Goal: Communication & Community: Answer question/provide support

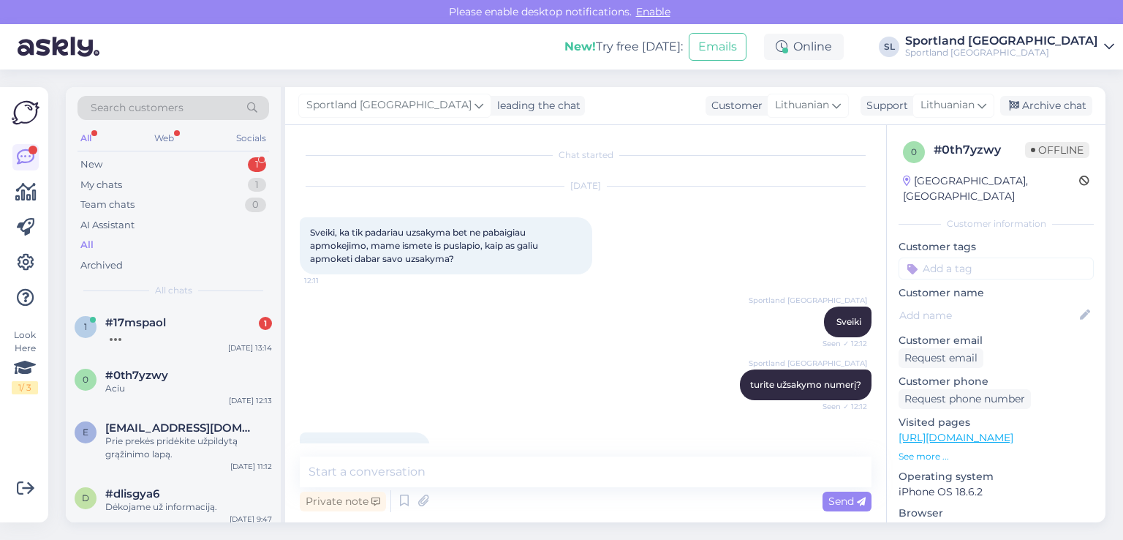
click at [178, 329] on div at bounding box center [188, 335] width 167 height 13
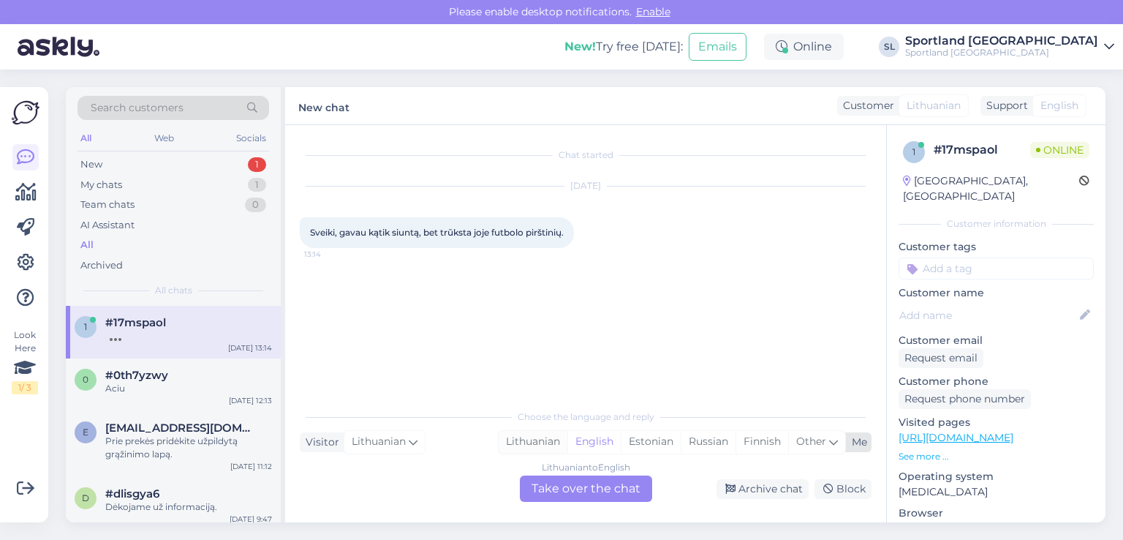
click at [552, 436] on div "Lithuanian" at bounding box center [533, 442] width 69 height 22
click at [578, 507] on div "Chat started [DATE] Sveiki, gavau kątik siuntą, bet trūksta joje futbolo piršti…" at bounding box center [585, 323] width 601 height 397
click at [559, 489] on div "Lithuanian to Lithuanian Take over the chat" at bounding box center [586, 488] width 132 height 26
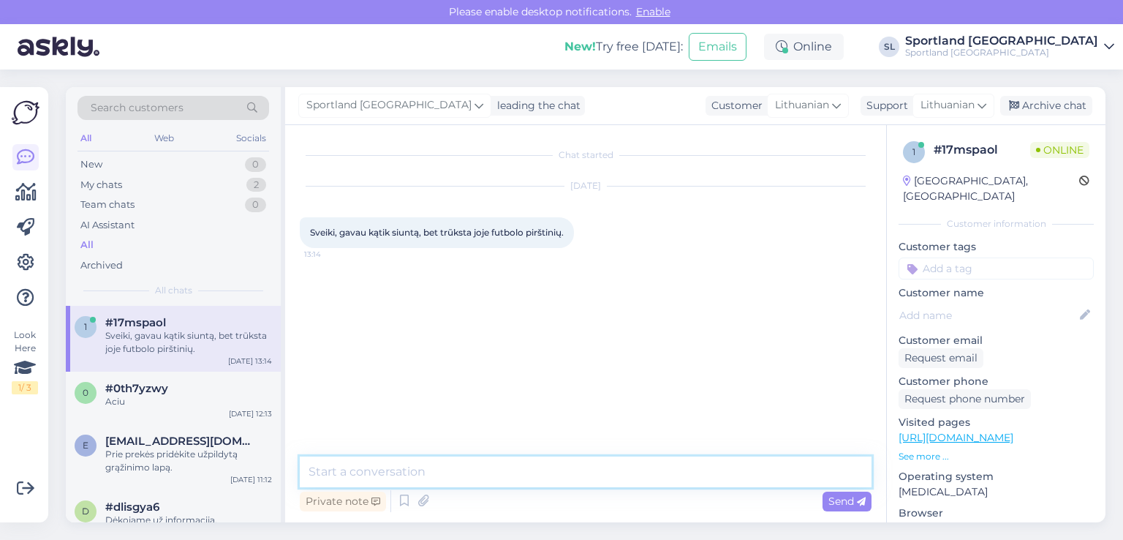
click at [523, 483] on textarea at bounding box center [586, 471] width 572 height 31
type textarea "Sveiki"
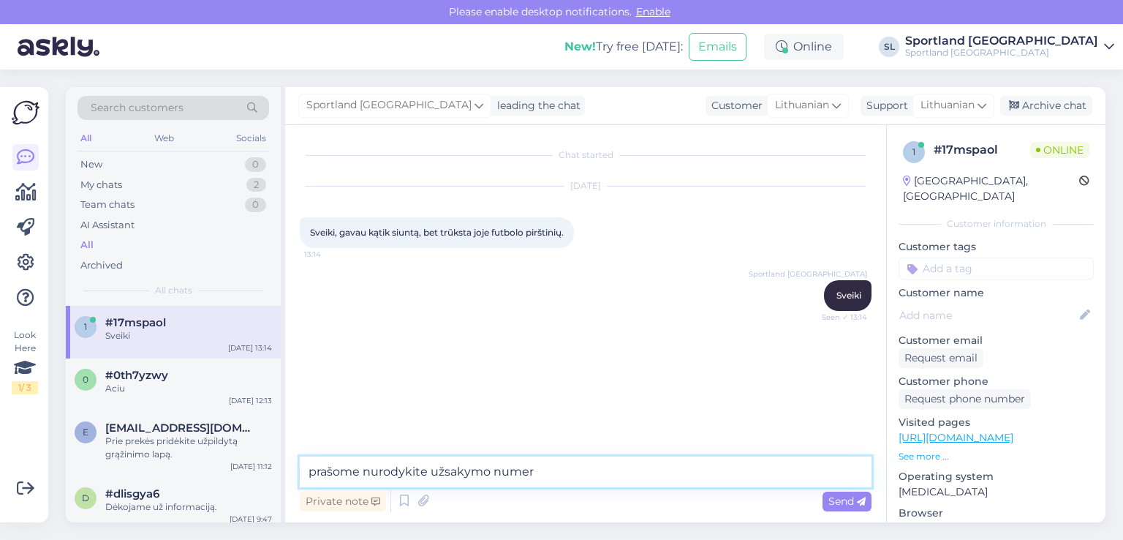
type textarea "prašome nurodykite užsakymo numerį"
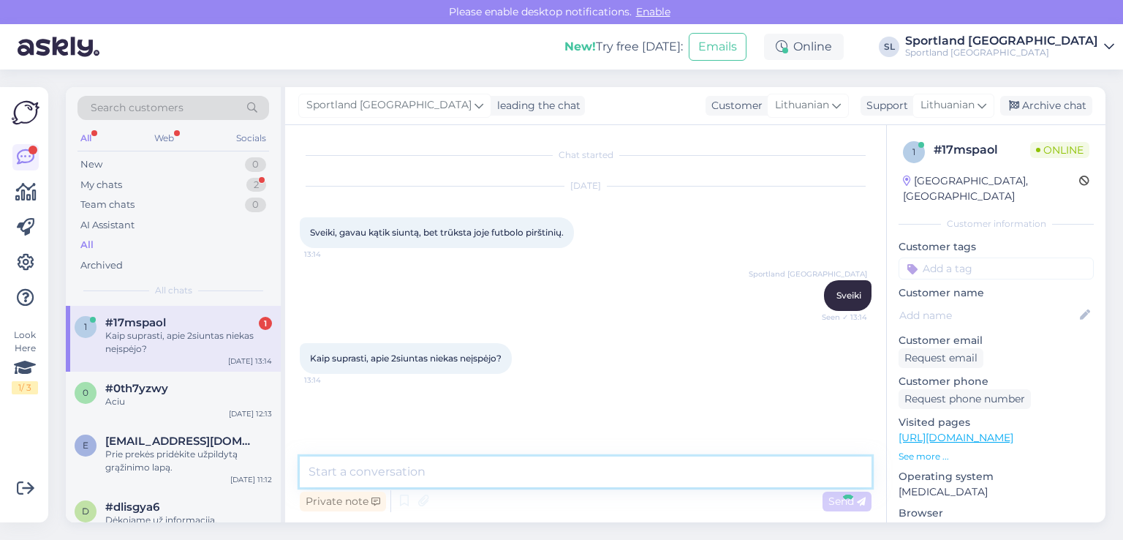
scroll to position [10, 0]
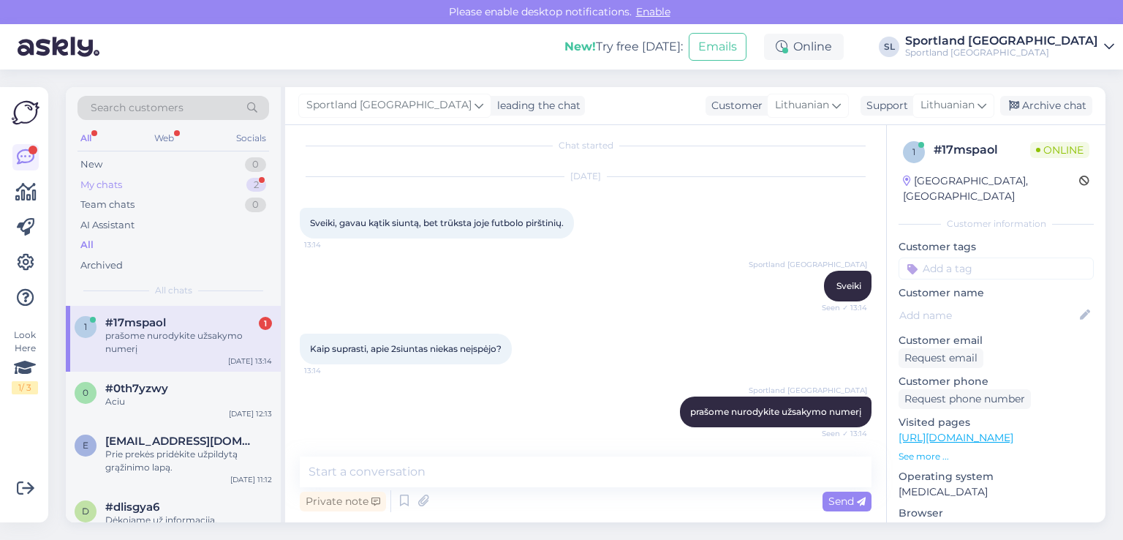
click at [128, 191] on div "My chats 2" at bounding box center [174, 185] width 192 height 20
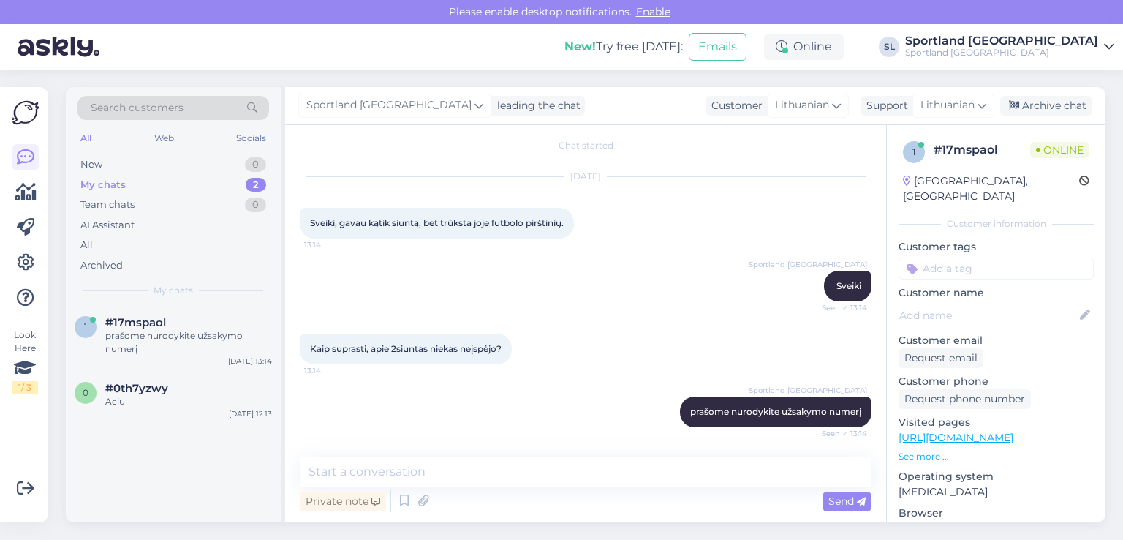
click at [161, 438] on div "1 #17mspaol prašome nurodykite užsakymo numerį [DATE] 13:14 0 #0th7yzwy Aciu [D…" at bounding box center [173, 414] width 215 height 216
click at [164, 410] on div "0 #0th7yzwy Aciu [DATE] 12:13" at bounding box center [173, 397] width 215 height 53
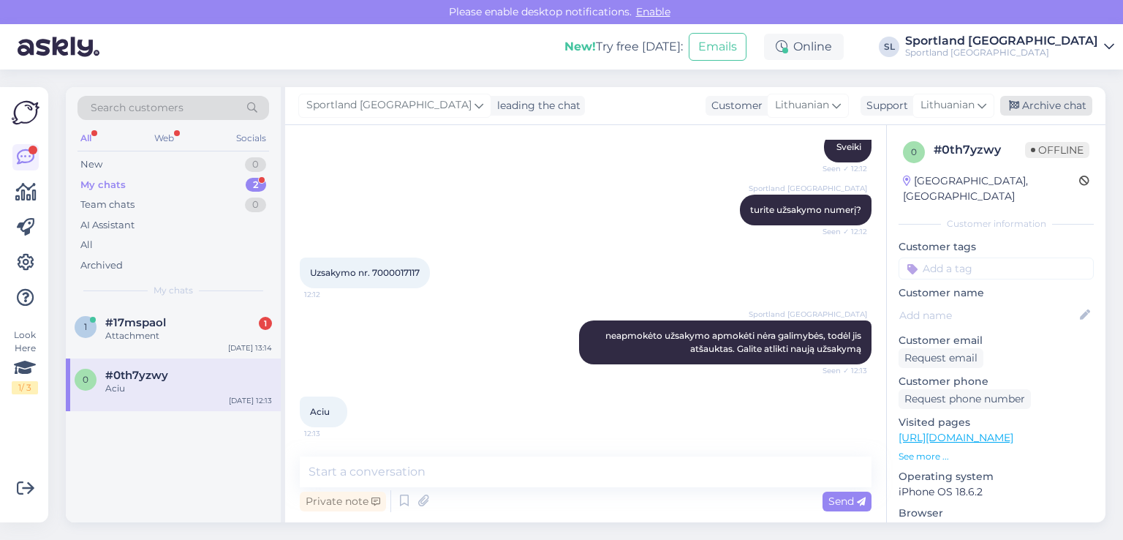
click at [1062, 114] on div "Archive chat" at bounding box center [1046, 106] width 92 height 20
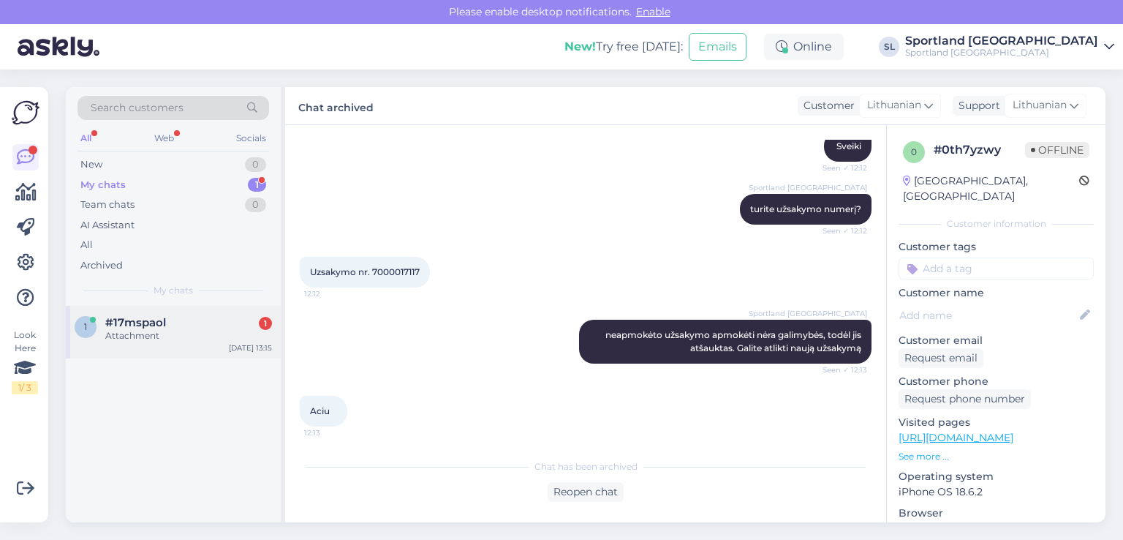
click at [208, 322] on div "#17mspaol 1" at bounding box center [188, 322] width 167 height 13
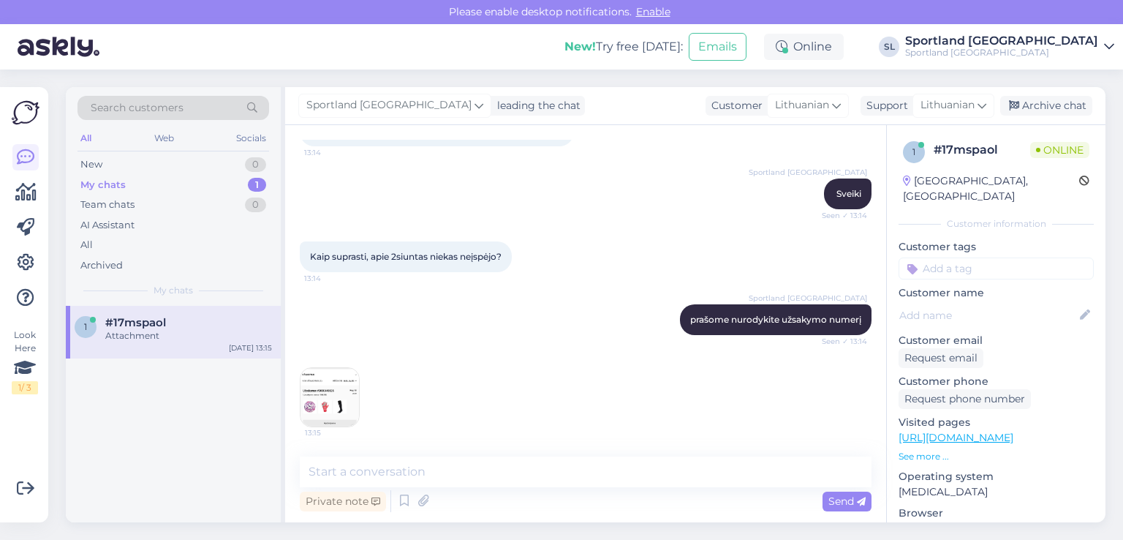
click at [334, 409] on img at bounding box center [330, 397] width 58 height 58
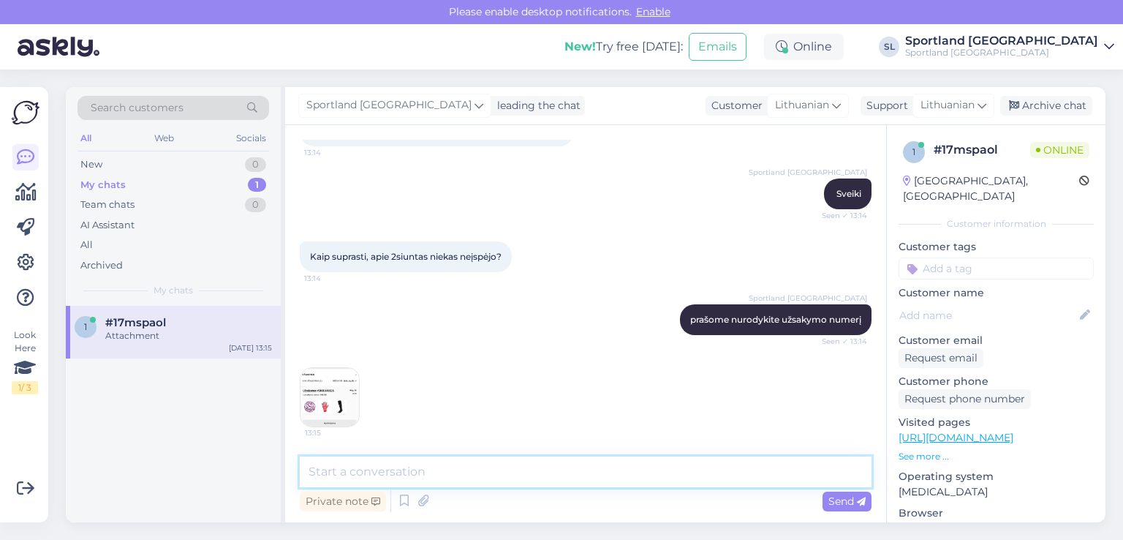
click at [467, 463] on textarea at bounding box center [586, 471] width 572 height 31
type textarea "k"
click at [383, 472] on textarea "Kai gaunate el. laišką apie užsakymo patvitinimą, būna" at bounding box center [586, 471] width 572 height 31
click at [342, 466] on textarea "Kai iųsiunčiamas el. laišką apie užsakymo patvitinimą, būna" at bounding box center [586, 471] width 572 height 31
click at [669, 467] on textarea "[PERSON_NAME] išsiunčiamas el. laišką apie užsakymo patvitinimą, būna" at bounding box center [586, 471] width 572 height 31
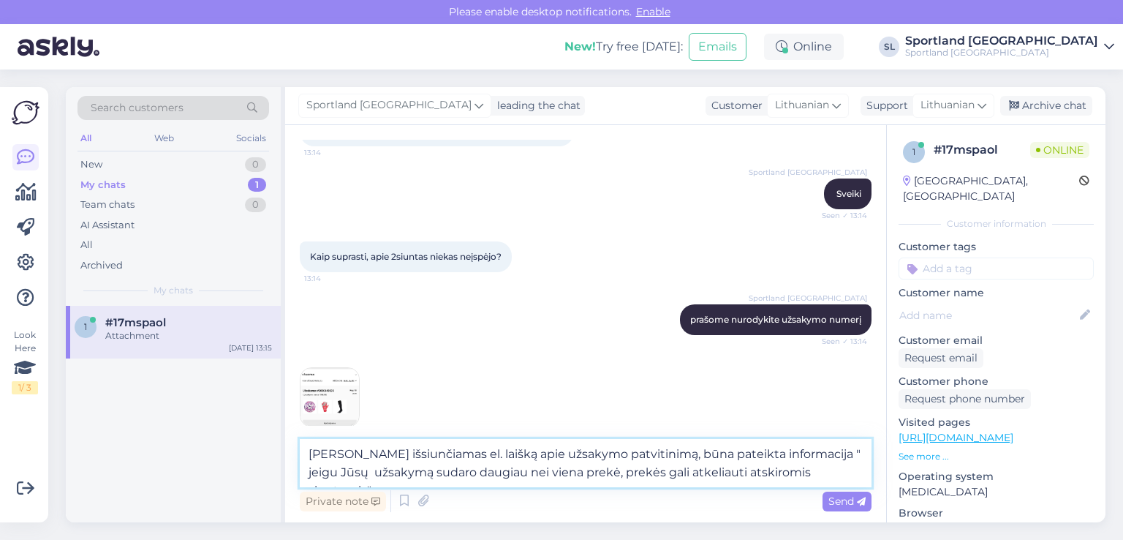
type textarea "[PERSON_NAME] išsiunčiamas el. laišką apie užsakymo patvitinimą, būna pateikta …"
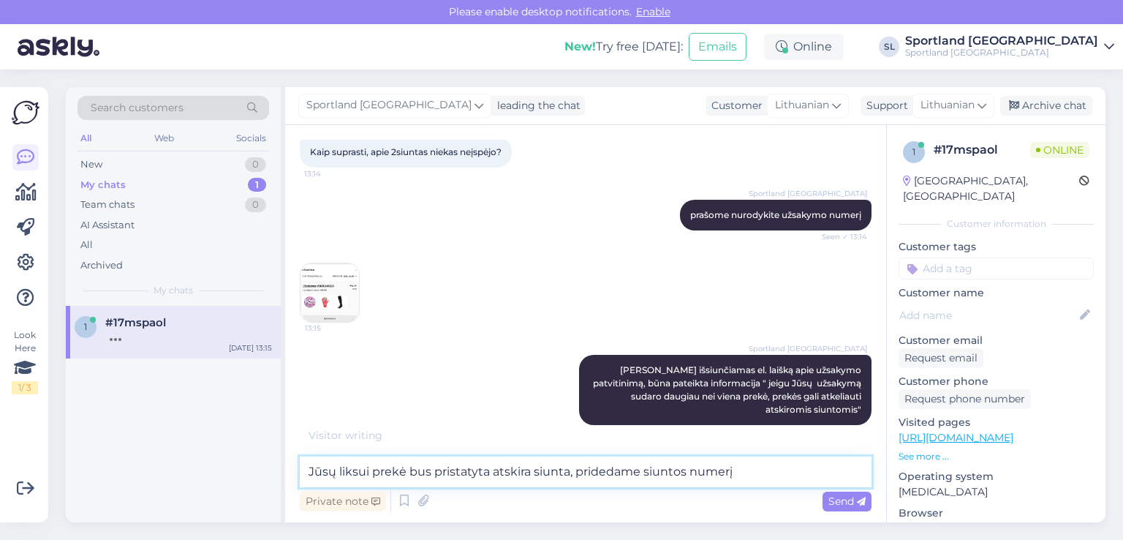
scroll to position [254, 0]
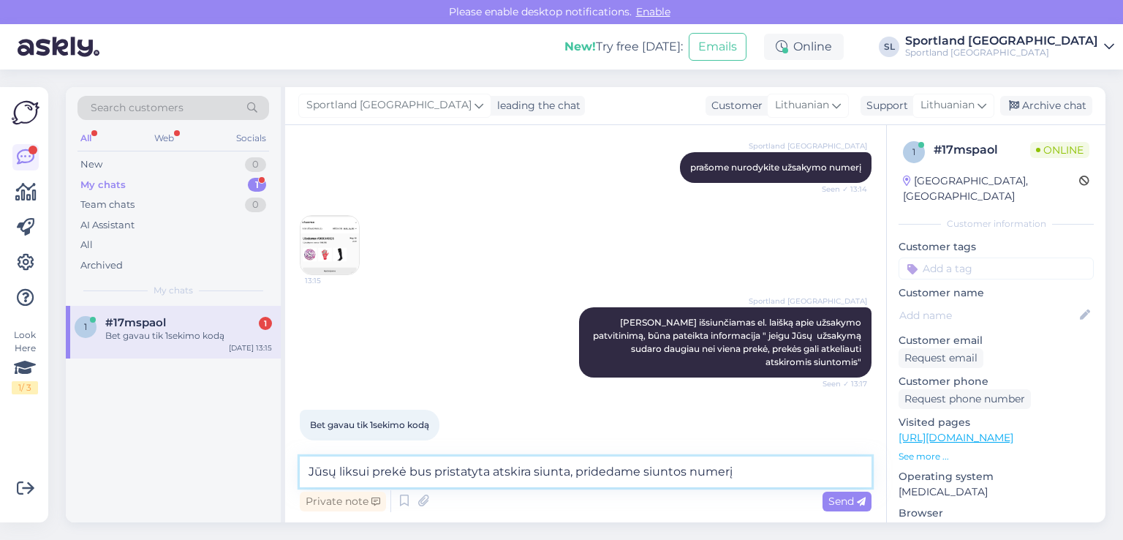
paste textarea "CC843910062EE"
type textarea "Jūsų liksui prekė bus pristatyta atskira siunta, pridedame siuntos numerį CC843…"
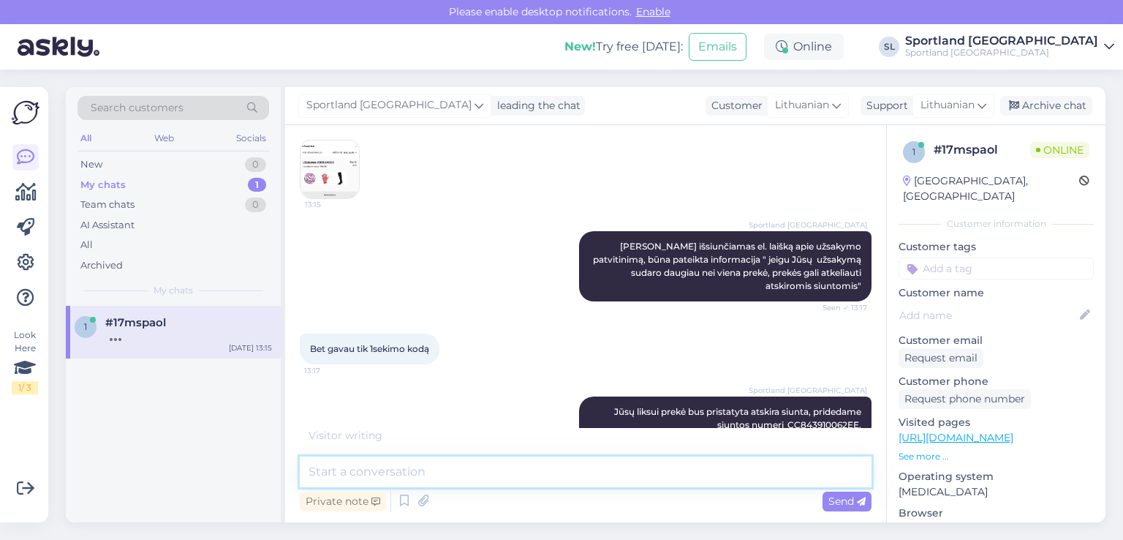
scroll to position [393, 0]
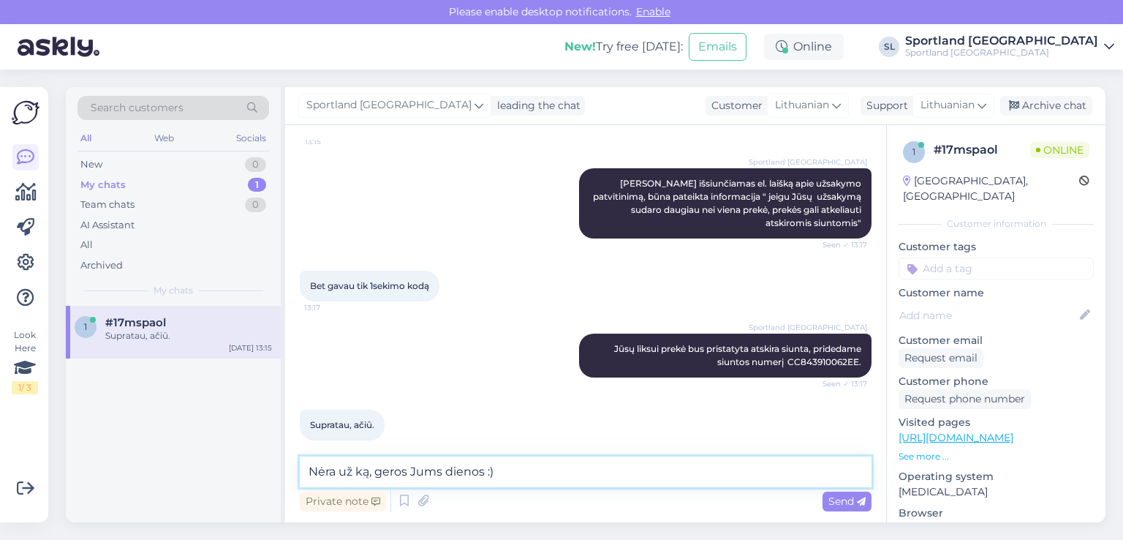
type textarea "Nėra už ką, geros Jums dienos :)"
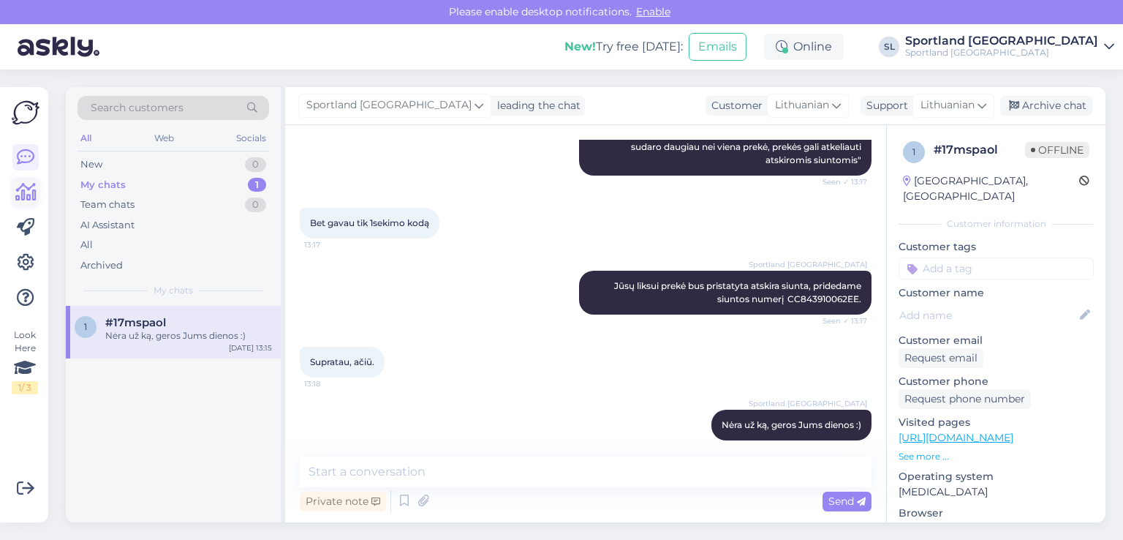
click at [34, 192] on icon at bounding box center [25, 193] width 21 height 18
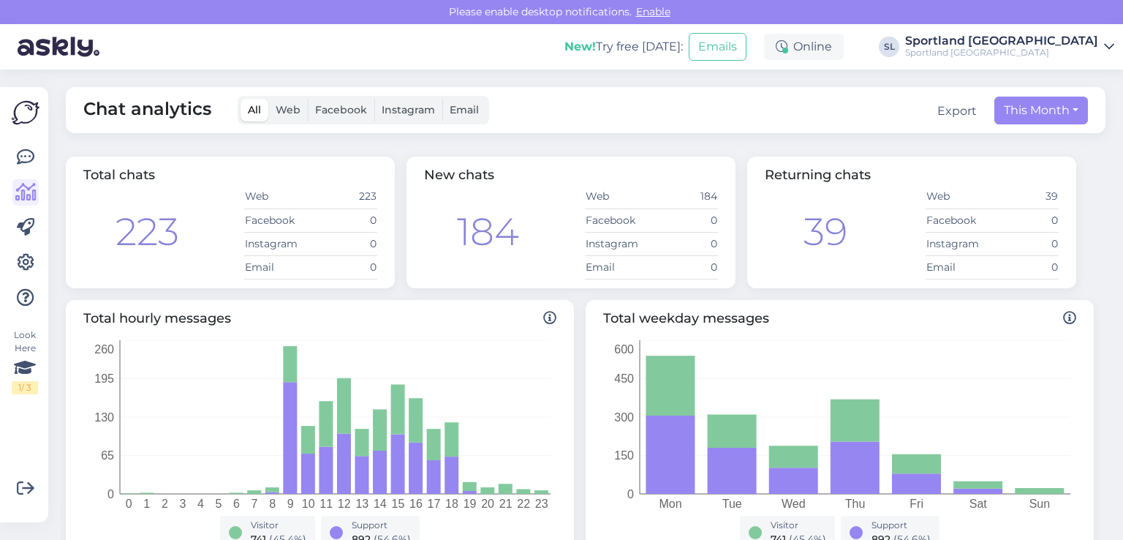
click at [41, 156] on div "Look Here 1 / 3 Get more Your checklist to get more value from Askly. Close Con…" at bounding box center [24, 304] width 48 height 435
click at [33, 154] on icon at bounding box center [26, 157] width 18 height 18
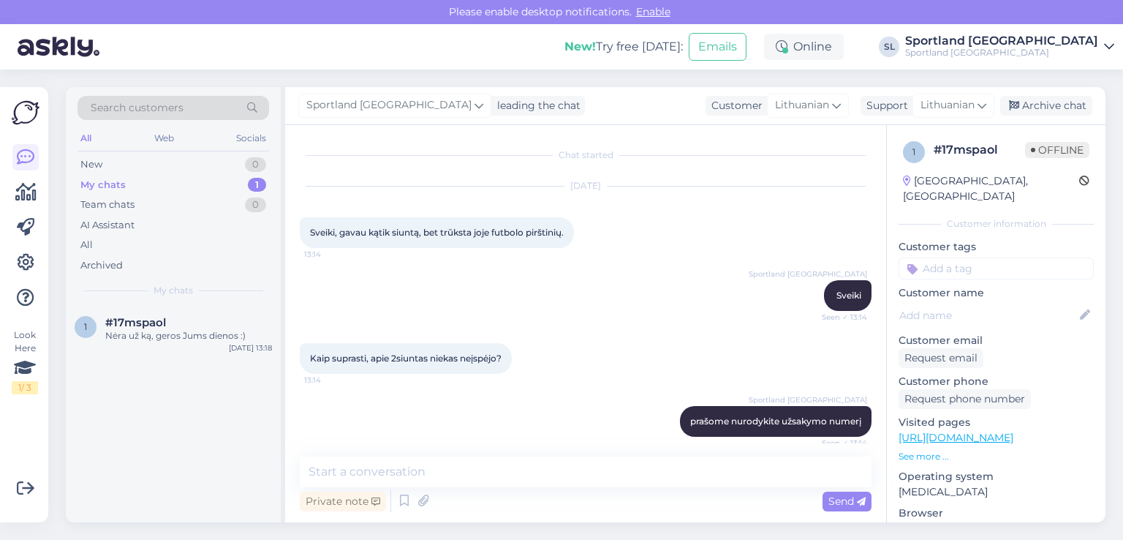
scroll to position [313, 0]
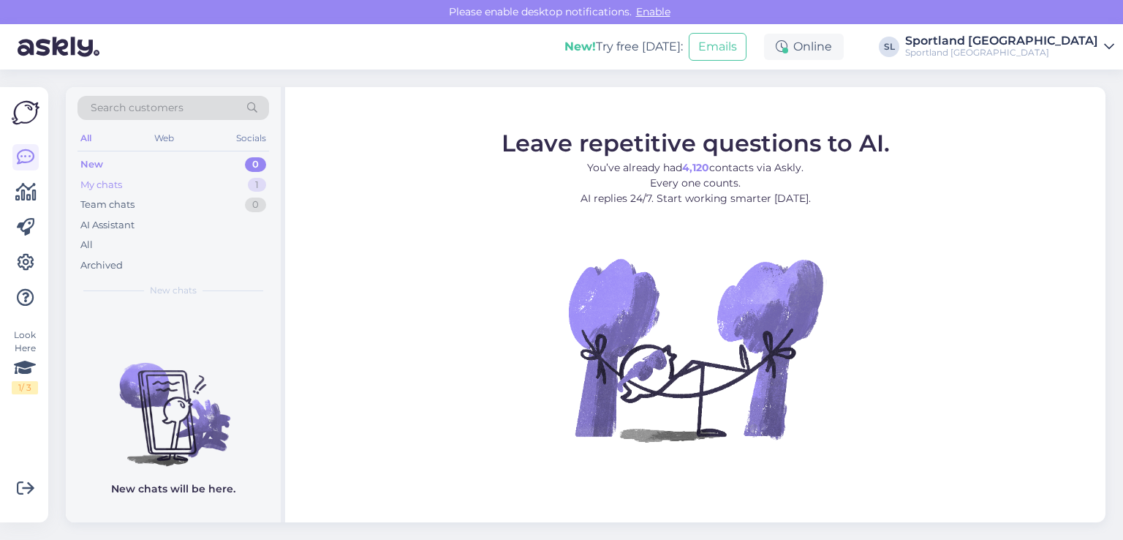
click at [188, 182] on div "My chats 1" at bounding box center [174, 185] width 192 height 20
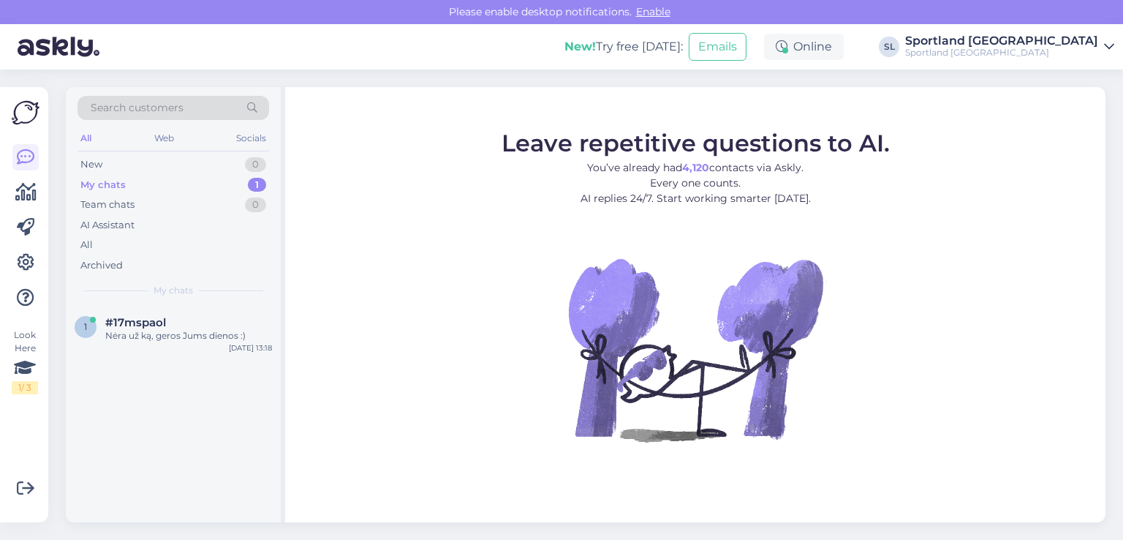
click at [128, 362] on div "1 #17mspaol Nėra už ką, geros Jums dienos :) [DATE] 13:18" at bounding box center [173, 414] width 215 height 216
click at [146, 333] on div "Nėra už ką, geros Jums dienos :)" at bounding box center [188, 335] width 167 height 13
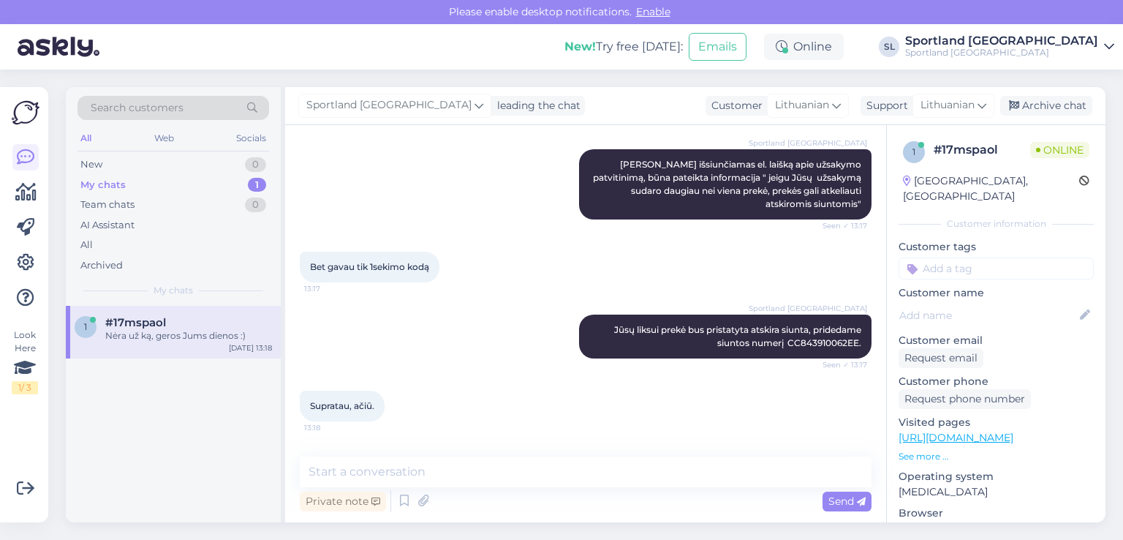
scroll to position [456, 0]
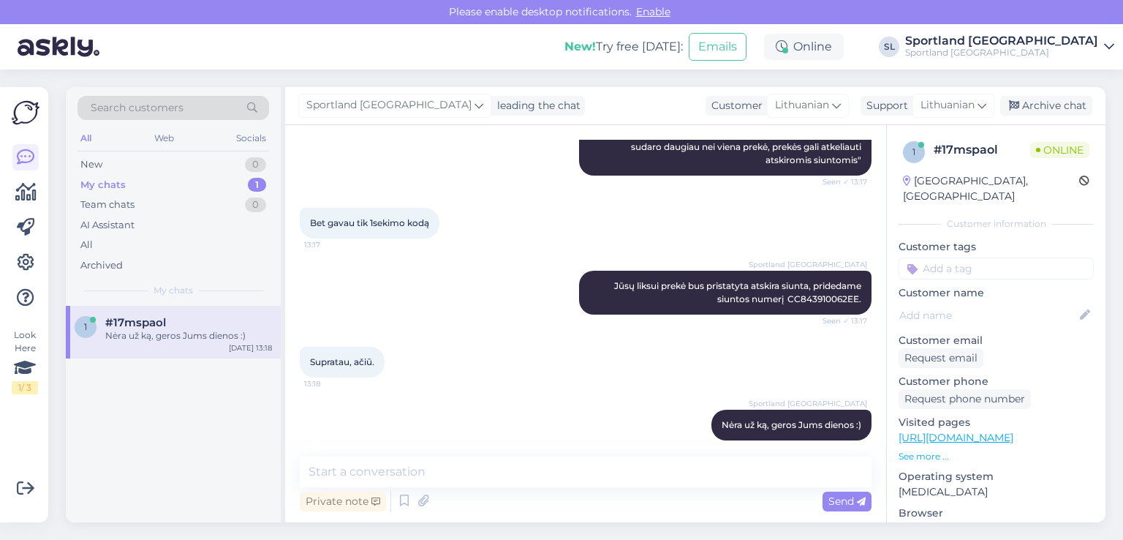
click at [199, 443] on div "1 #17mspaol Nėra už ką, geros Jums dienos :) Sep 12 13:18" at bounding box center [173, 414] width 215 height 216
click at [222, 154] on div "New 1" at bounding box center [174, 164] width 192 height 20
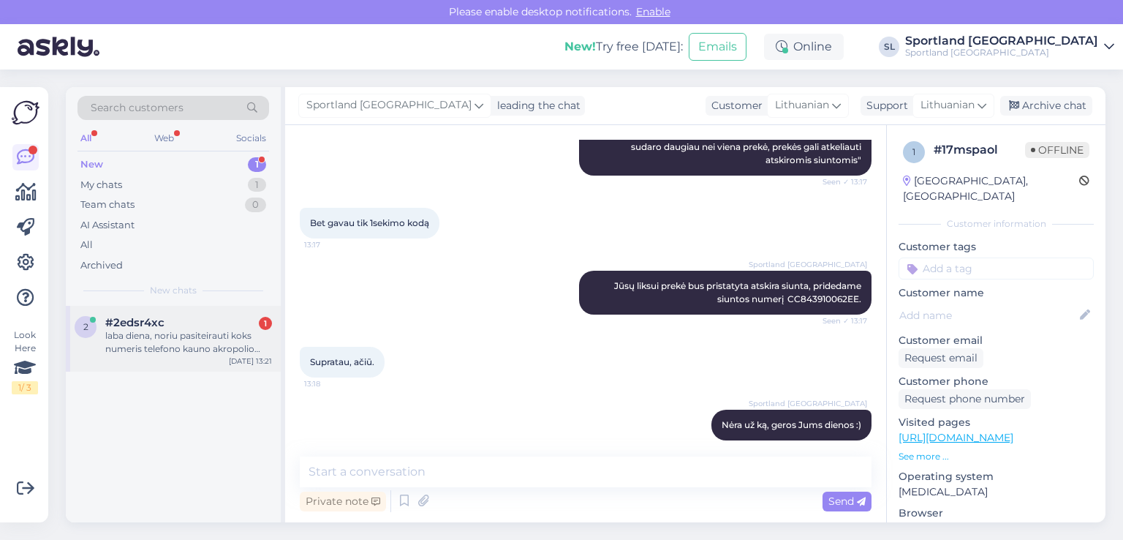
click at [129, 306] on div "2 #2edsr4xc 1 laba diena, noriu pasiteirauti koks numeris telefono kauno akropo…" at bounding box center [173, 339] width 215 height 66
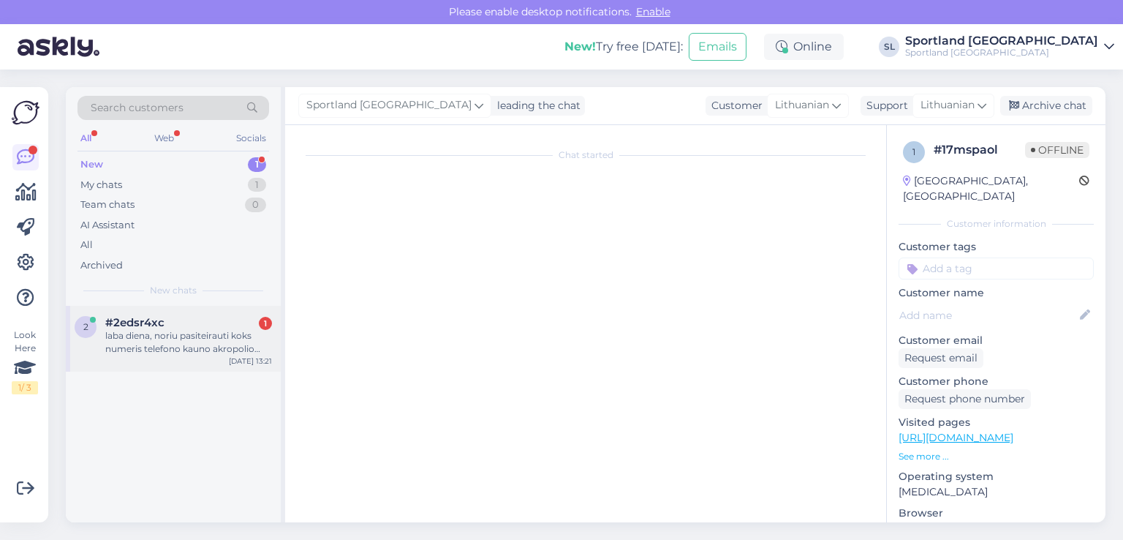
scroll to position [0, 0]
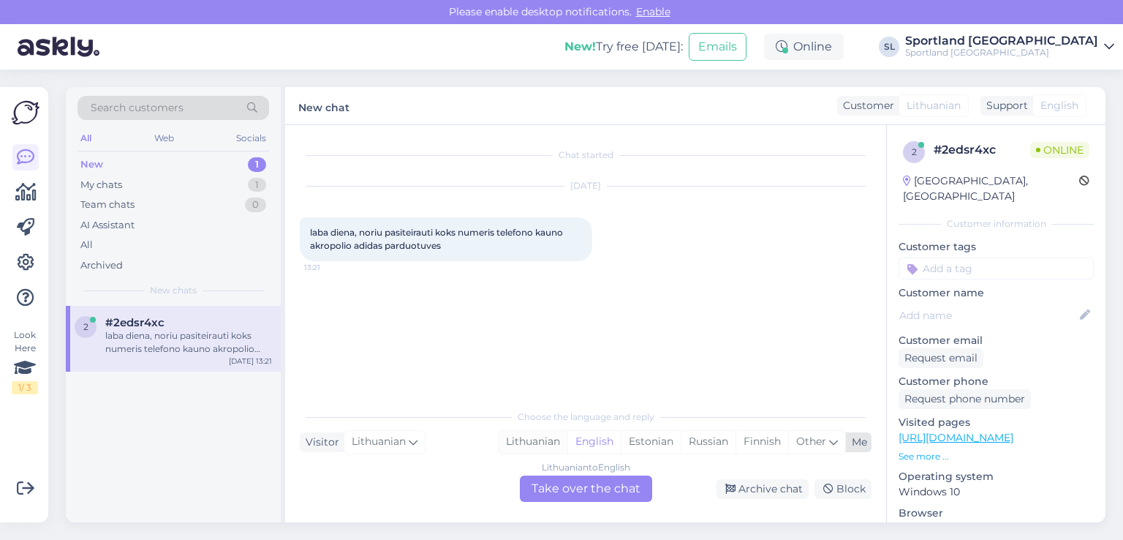
drag, startPoint x: 553, startPoint y: 443, endPoint x: 562, endPoint y: 477, distance: 35.5
click at [553, 442] on div "Lithuanian" at bounding box center [533, 442] width 69 height 22
click at [564, 494] on div "Lithuanian to Lithuanian Take over the chat" at bounding box center [586, 488] width 132 height 26
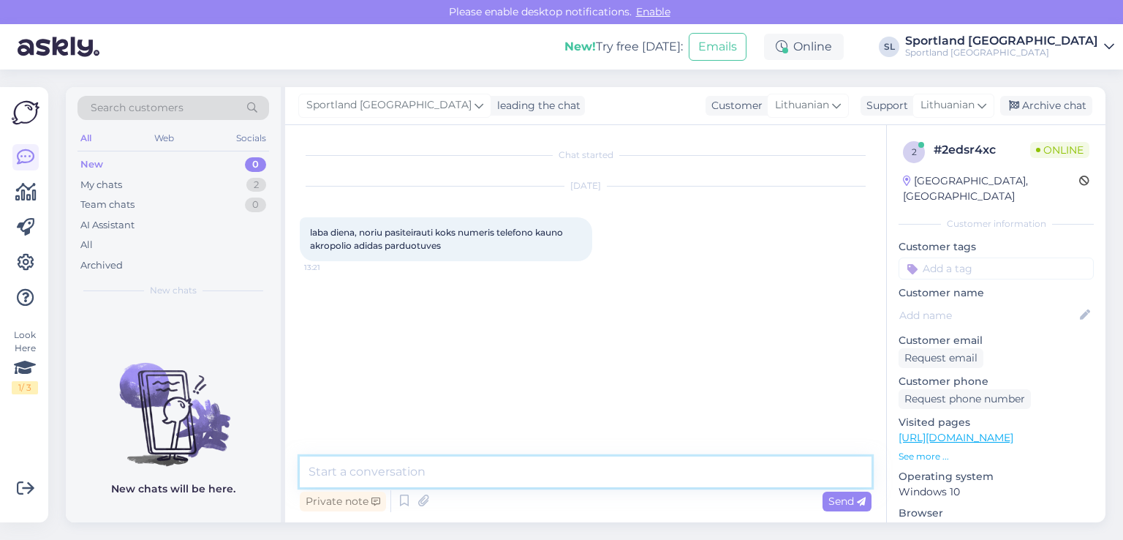
click at [491, 475] on textarea at bounding box center [586, 471] width 572 height 31
type textarea "Sveiki"
paste textarea "adidas Kaunas Akropolis Karaliaus Mindaugo pr. 49, LT-44333 Kaunas P-S 10:00-21…"
type textarea "pridedame kontaktus: adidas Kaunas Akropolis Karaliaus Mindaugo pr. 49, LT-4433…"
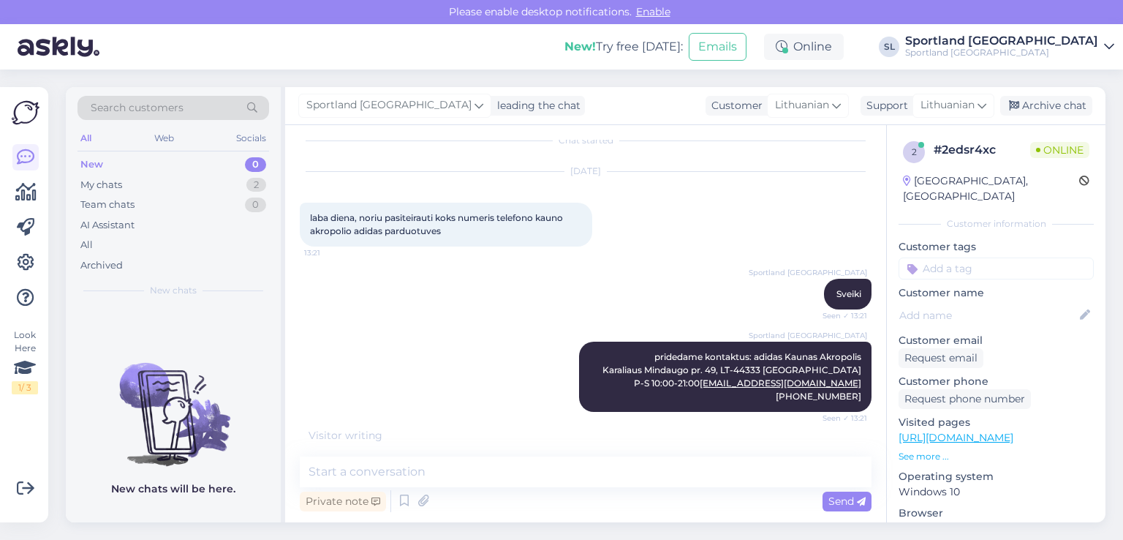
scroll to position [76, 0]
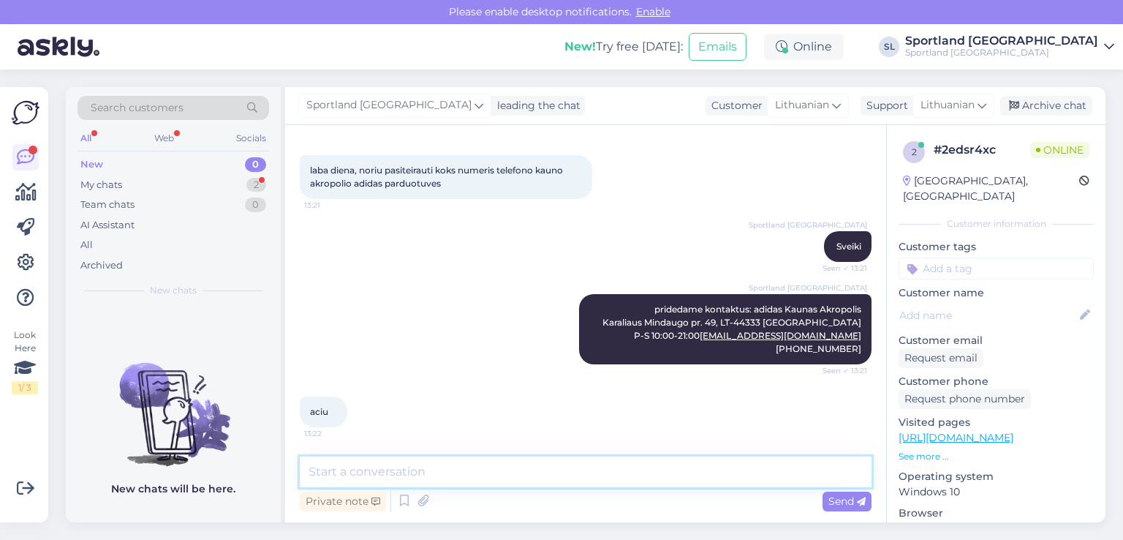
click at [556, 478] on textarea at bounding box center [586, 471] width 572 height 31
type textarea "Nėra už ką, geros dienos :)"
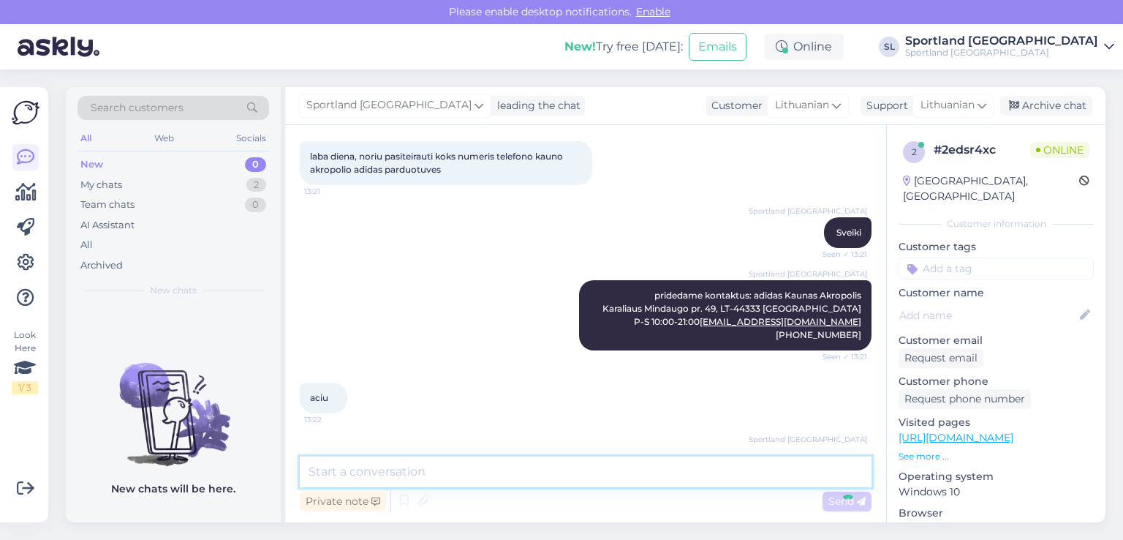
scroll to position [138, 0]
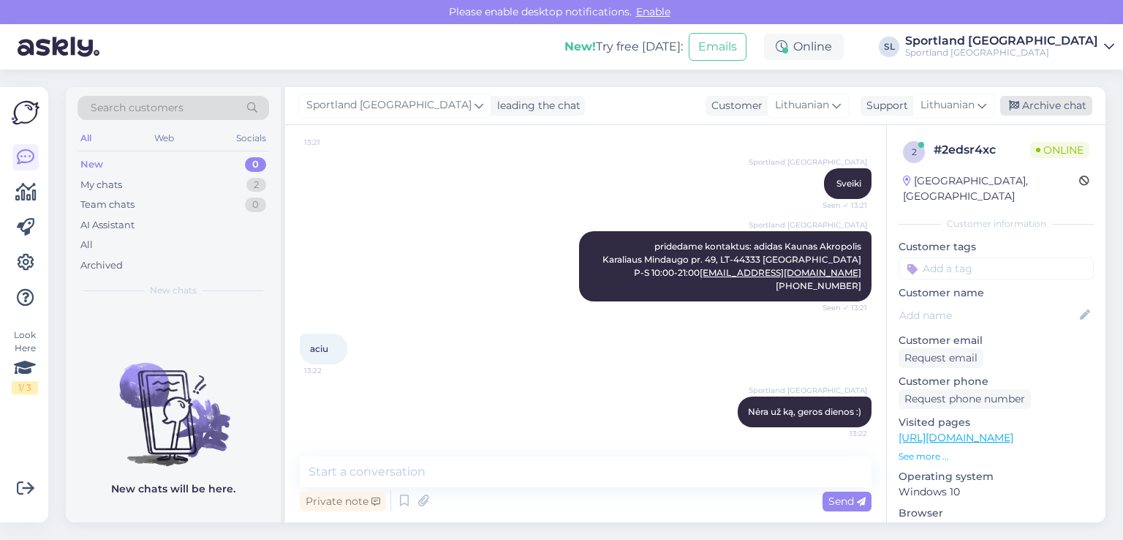
click at [1041, 100] on div "Archive chat" at bounding box center [1046, 106] width 92 height 20
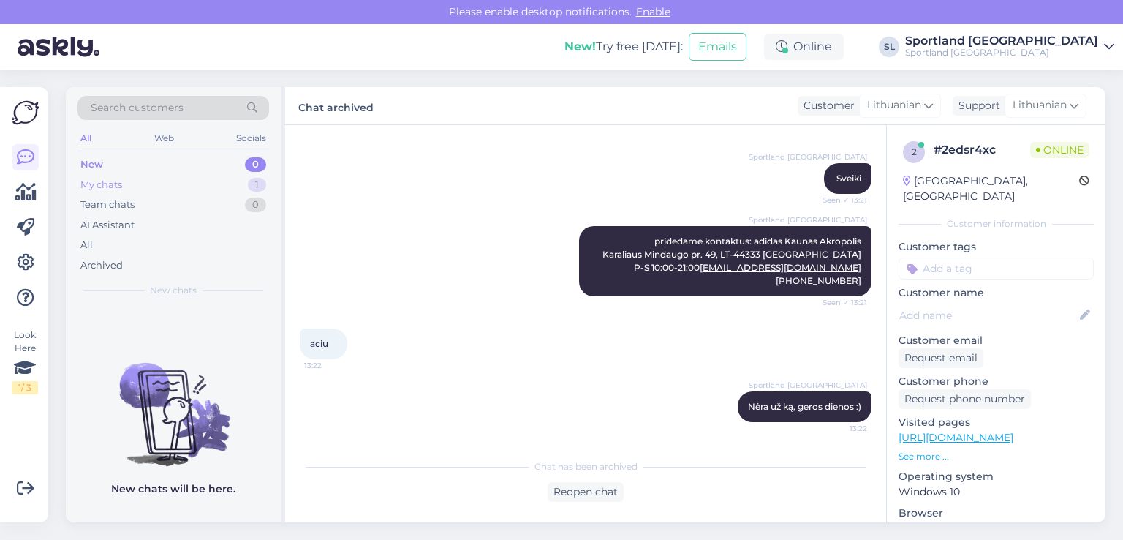
click at [137, 186] on div "My chats 1" at bounding box center [174, 185] width 192 height 20
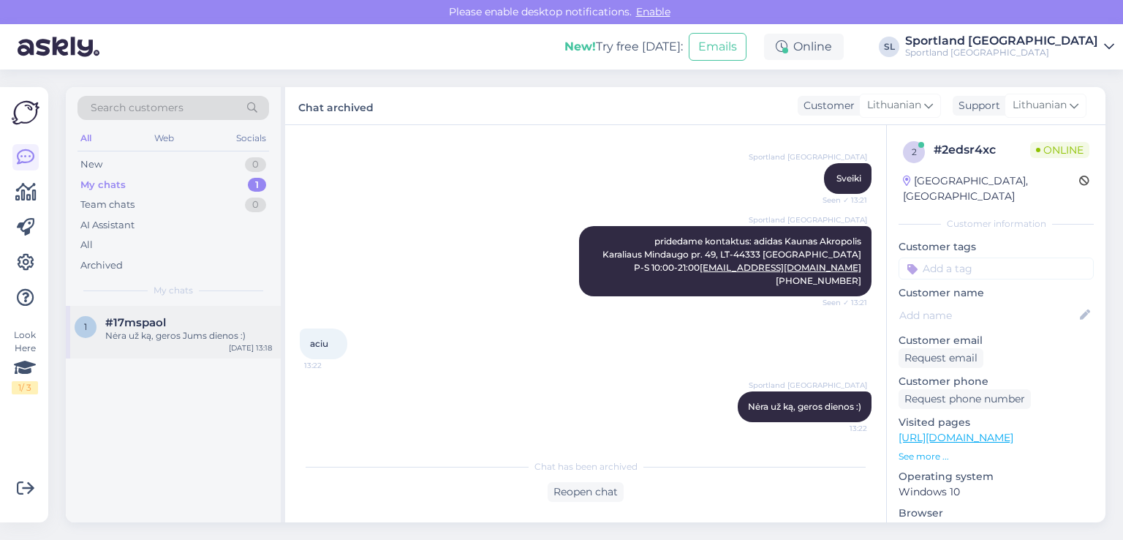
click at [190, 309] on div "1 #17mspaol Nėra už ką, geros Jums dienos :) Sep 12 13:18" at bounding box center [173, 332] width 215 height 53
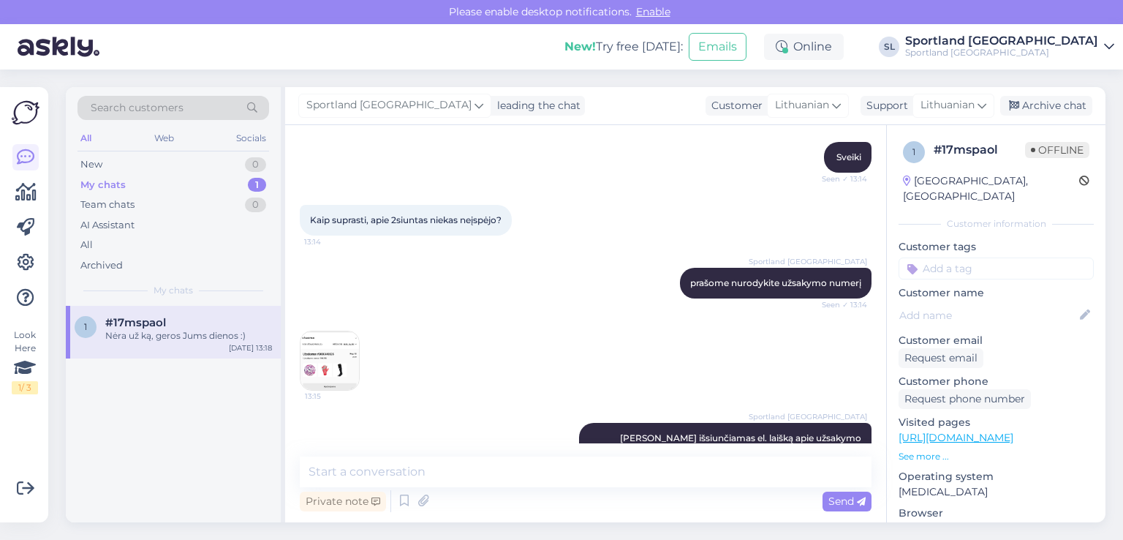
scroll to position [456, 0]
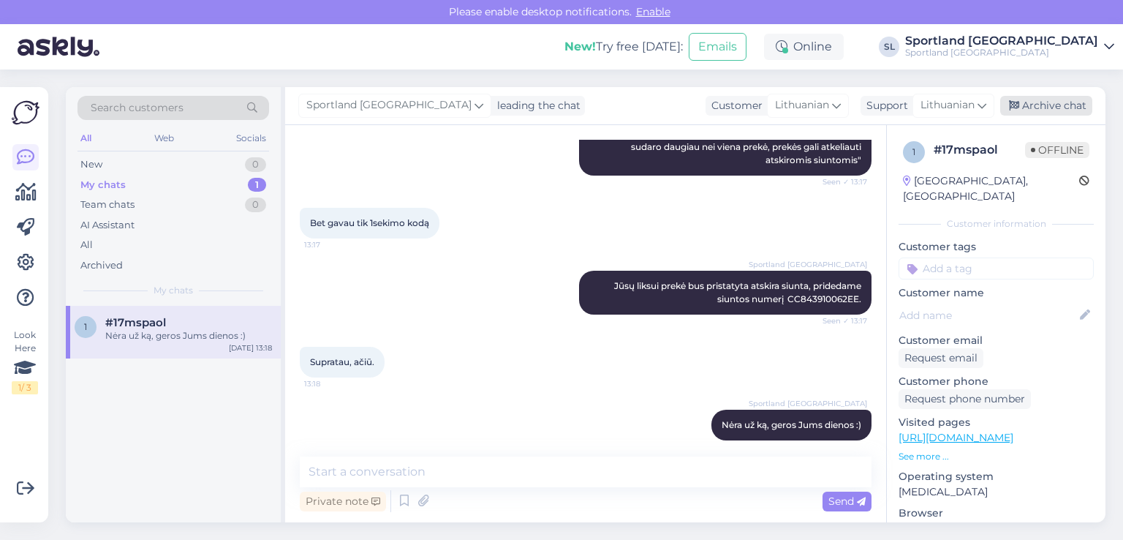
click at [1024, 97] on div "Archive chat" at bounding box center [1046, 106] width 92 height 20
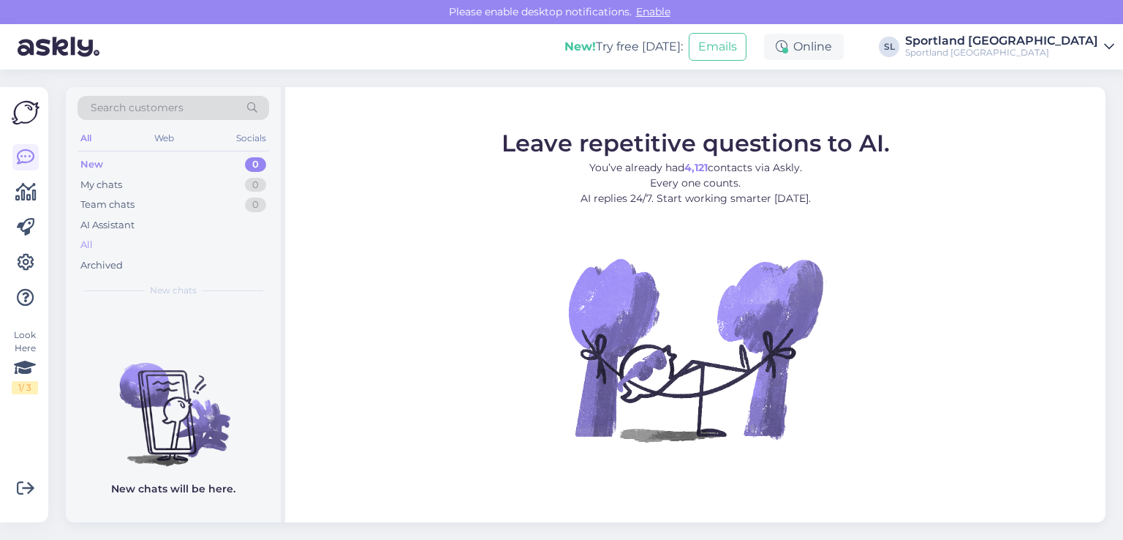
click at [94, 235] on div "All" at bounding box center [174, 245] width 192 height 20
